Goal: Understand process/instructions

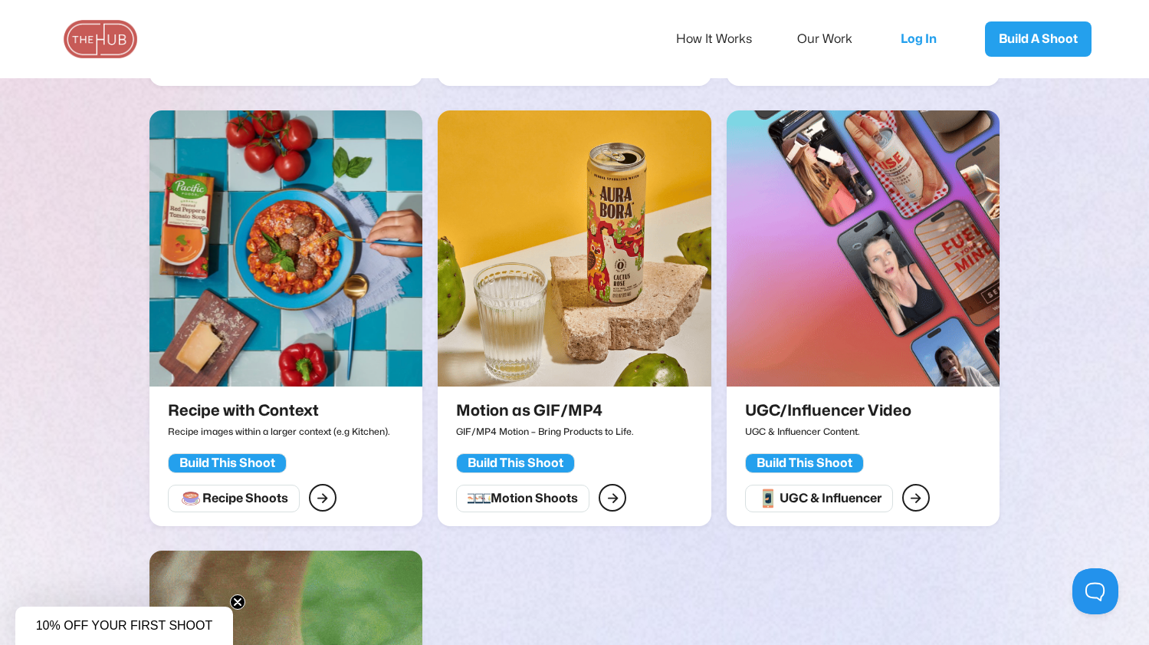
scroll to position [2042, 0]
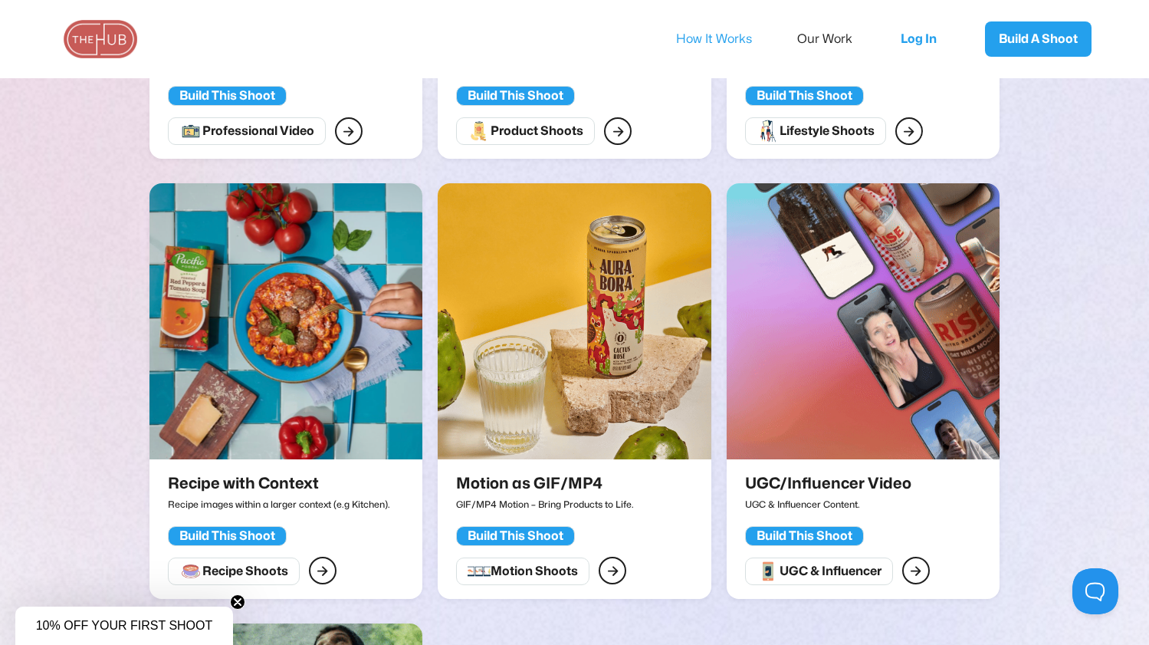
click at [710, 31] on link "How It Works" at bounding box center [724, 39] width 97 height 32
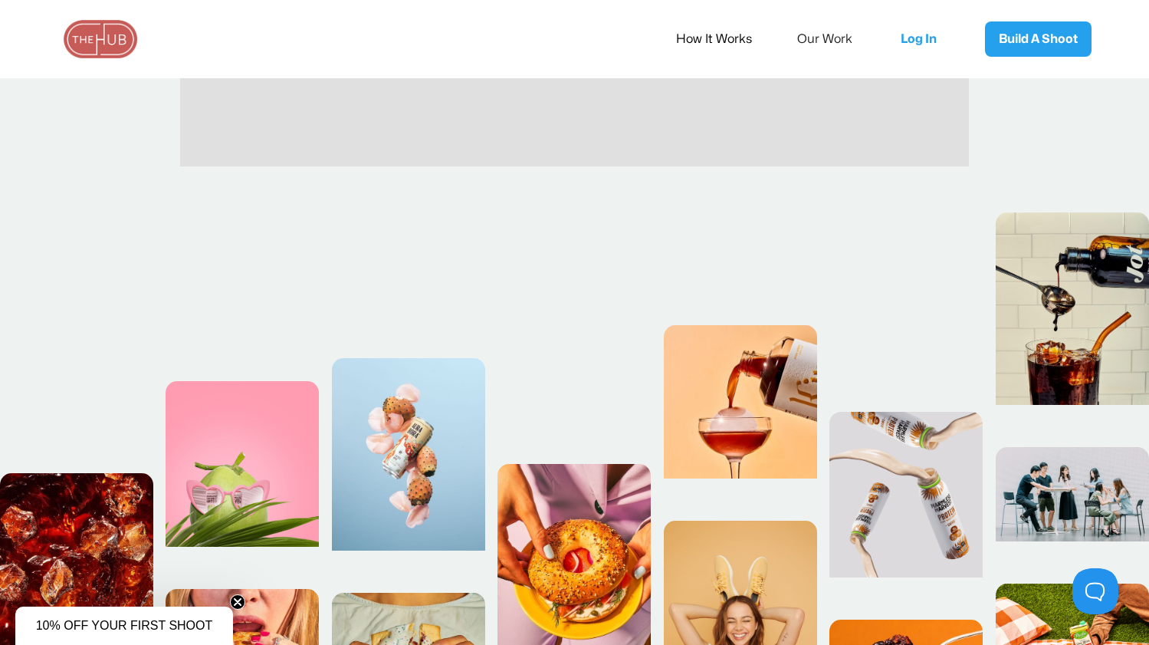
scroll to position [712, 0]
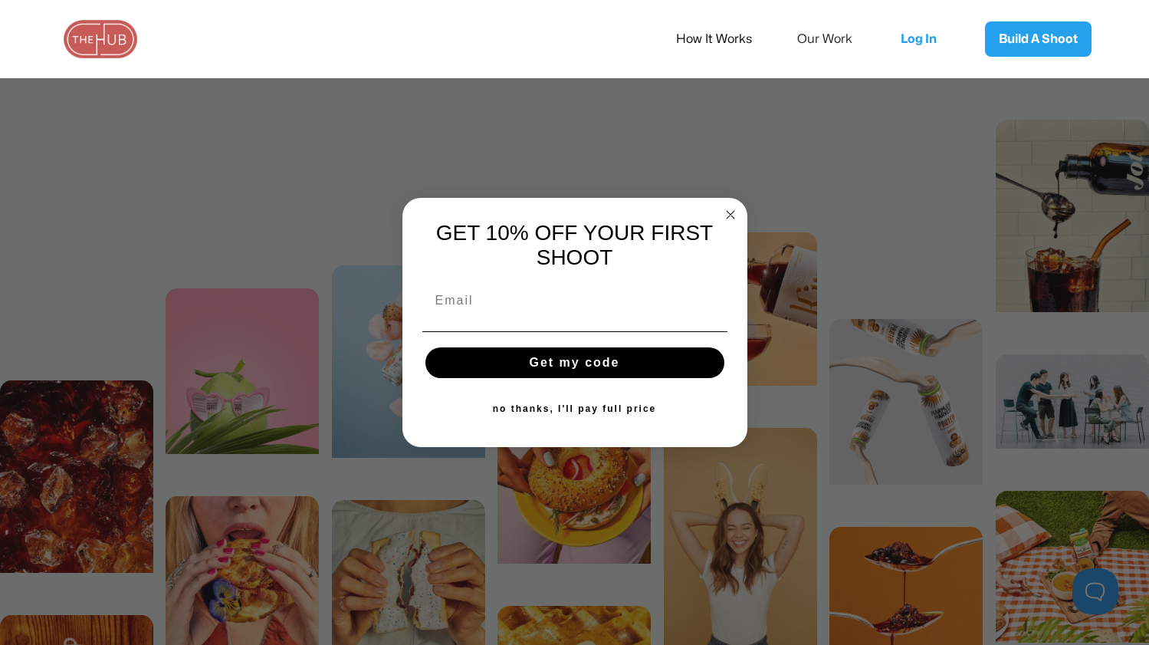
click at [728, 217] on circle "Close dialog" at bounding box center [730, 215] width 18 height 18
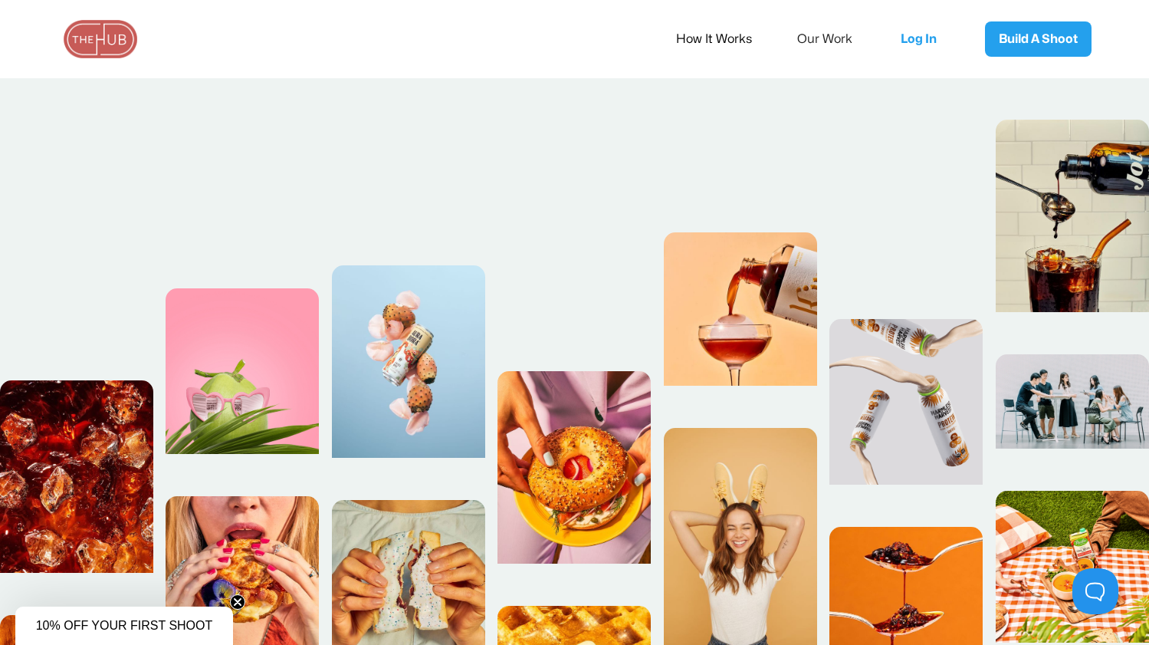
click at [107, 44] on img at bounding box center [100, 39] width 77 height 38
